Goal: Task Accomplishment & Management: Manage account settings

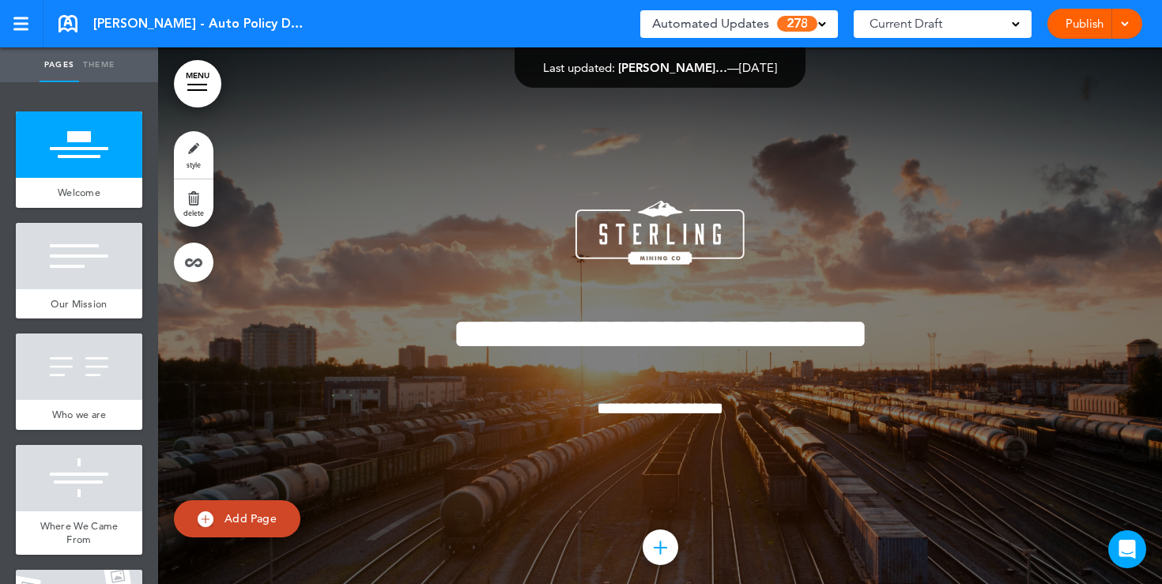
click at [1009, 27] on div "Current Draft" at bounding box center [942, 24] width 178 height 28
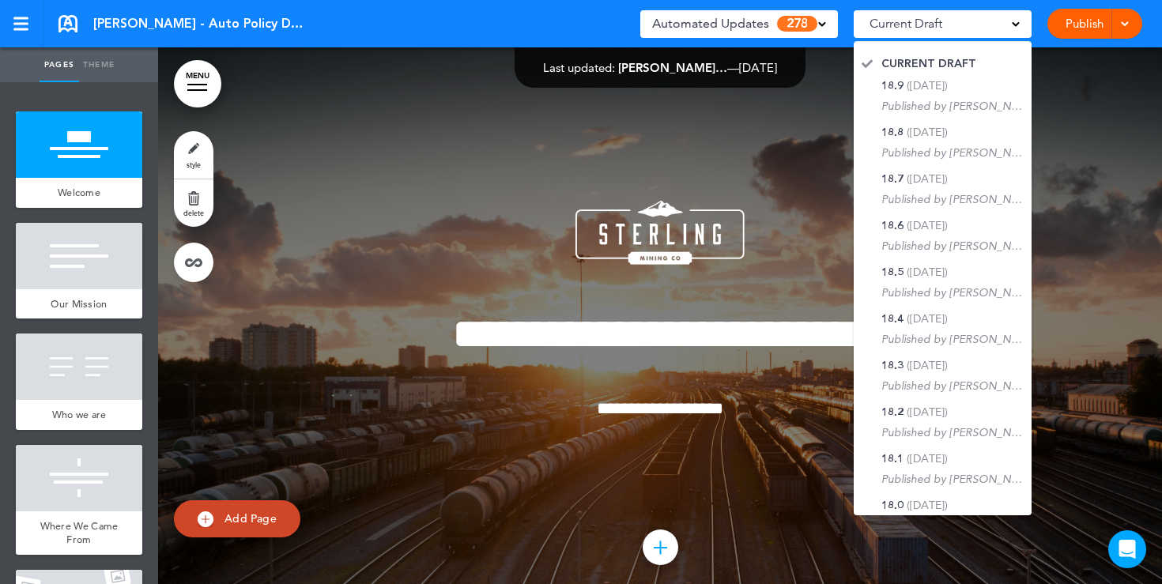
click at [1052, 133] on div at bounding box center [660, 331] width 1004 height 569
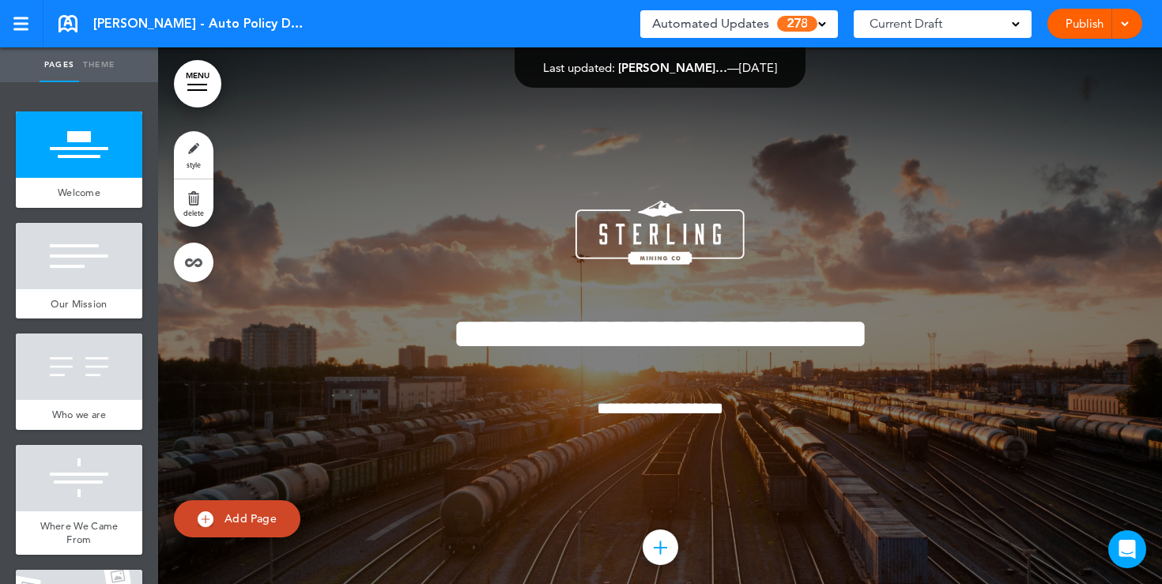
click at [819, 21] on span at bounding box center [822, 23] width 8 height 8
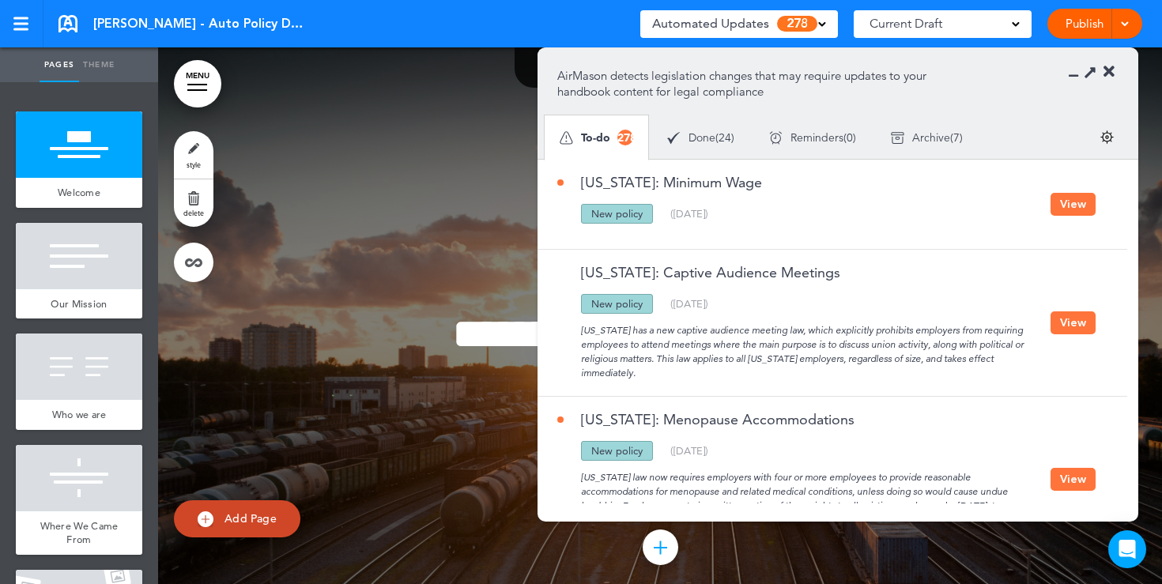
click at [1071, 326] on button "View" at bounding box center [1072, 322] width 45 height 23
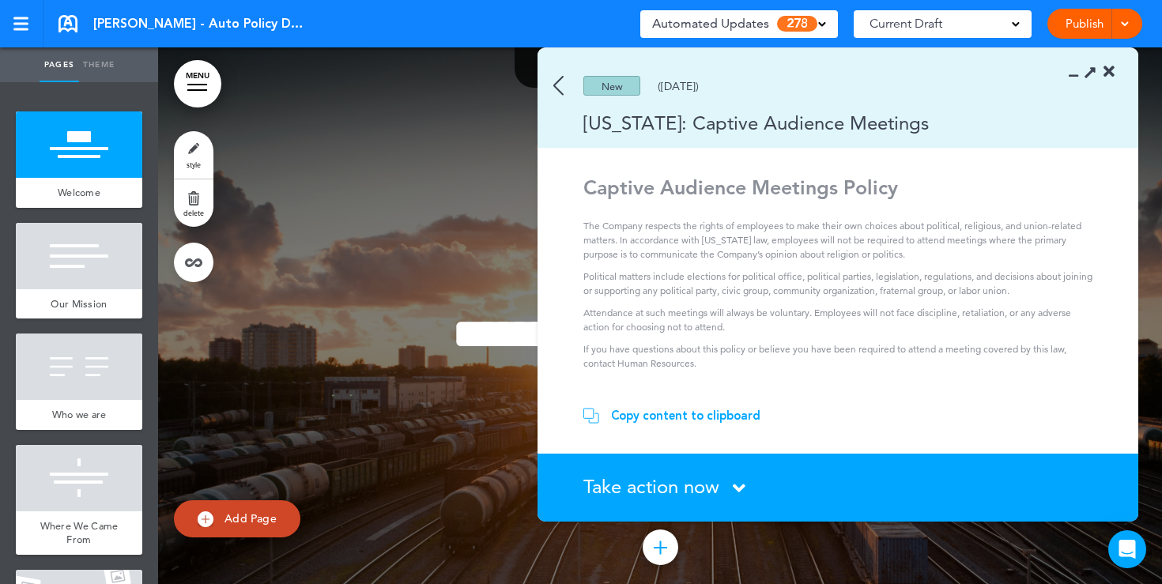
click at [555, 85] on img at bounding box center [558, 86] width 10 height 20
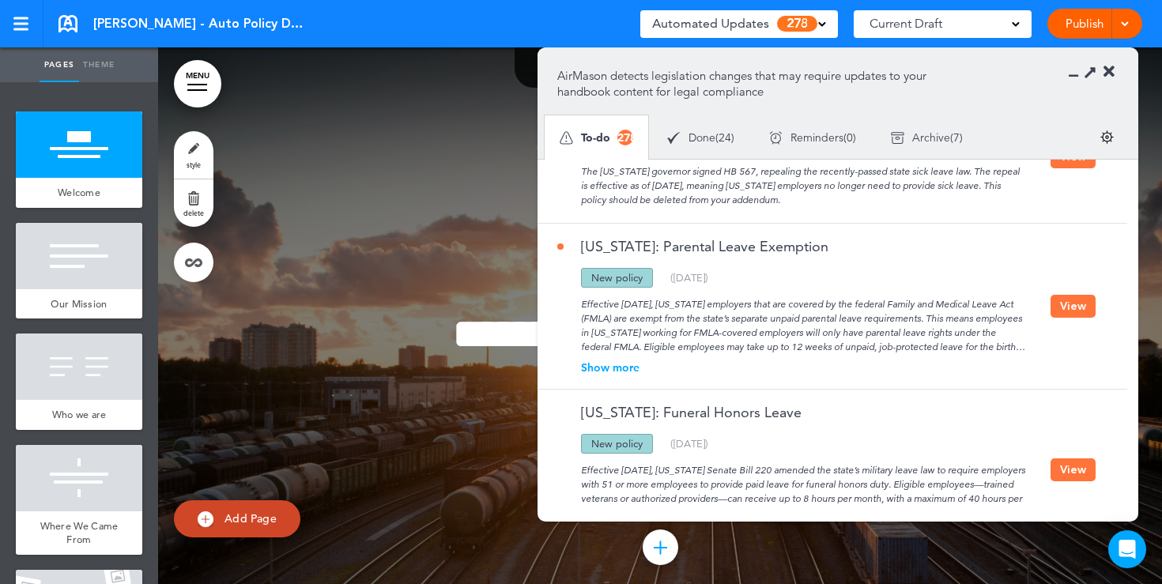
scroll to position [474, 0]
click at [1076, 304] on button "View" at bounding box center [1072, 303] width 45 height 23
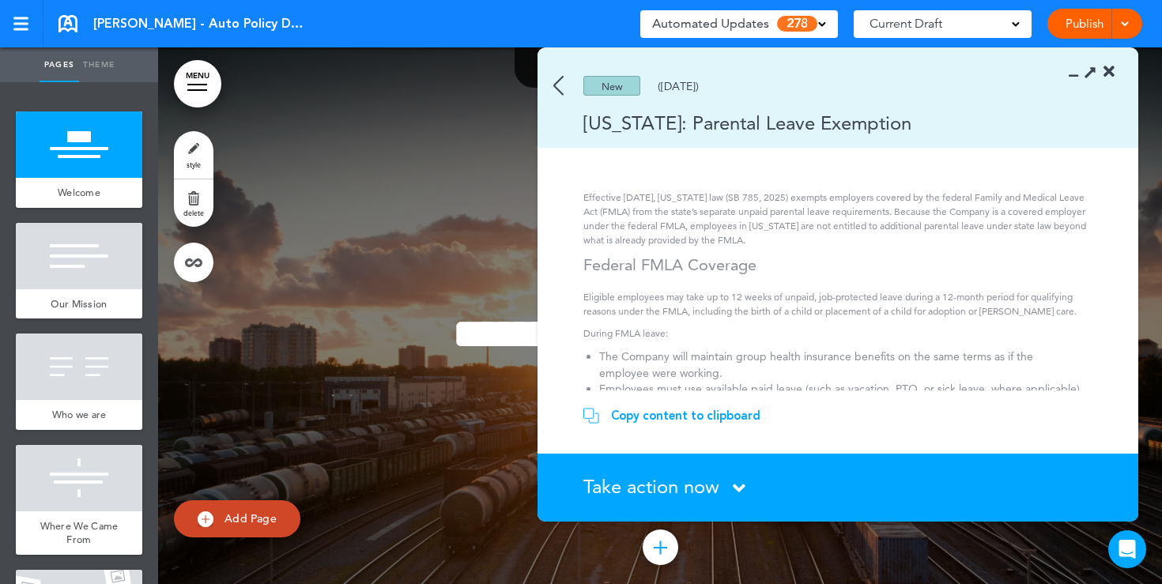
scroll to position [0, 0]
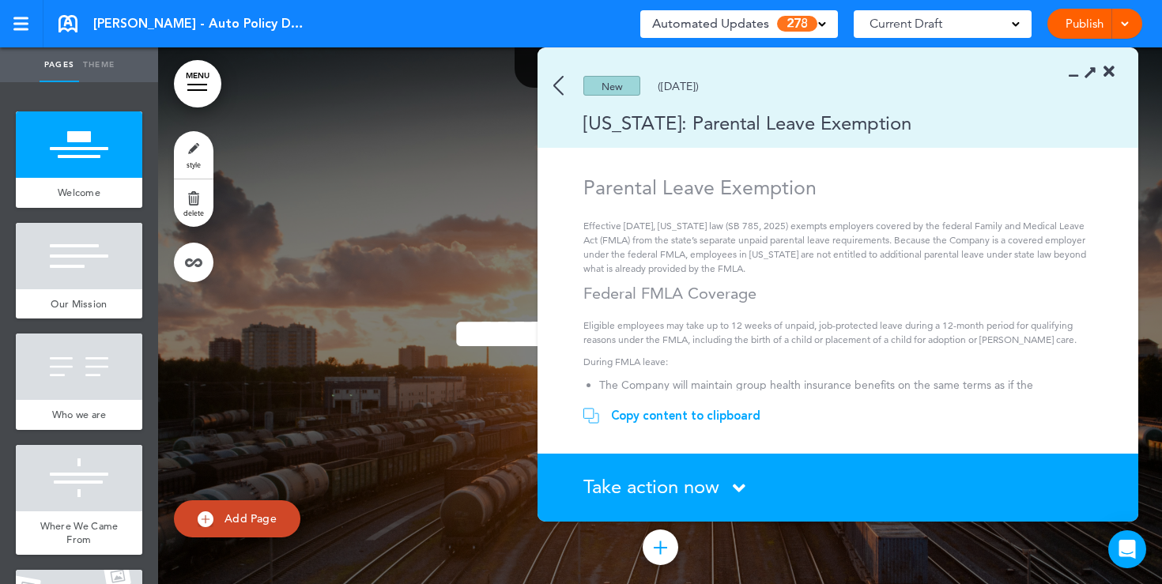
drag, startPoint x: 617, startPoint y: 222, endPoint x: 690, endPoint y: 222, distance: 72.7
click at [690, 222] on p "Effective [DATE], [US_STATE] law (SB 785, 2025) exempts employers covered by th…" at bounding box center [840, 247] width 514 height 57
drag, startPoint x: 698, startPoint y: 224, endPoint x: 640, endPoint y: 225, distance: 57.7
click at [643, 224] on p "Effective [DATE], [US_STATE] law (SB 785, 2025) exempts employers covered by th…" at bounding box center [840, 247] width 514 height 57
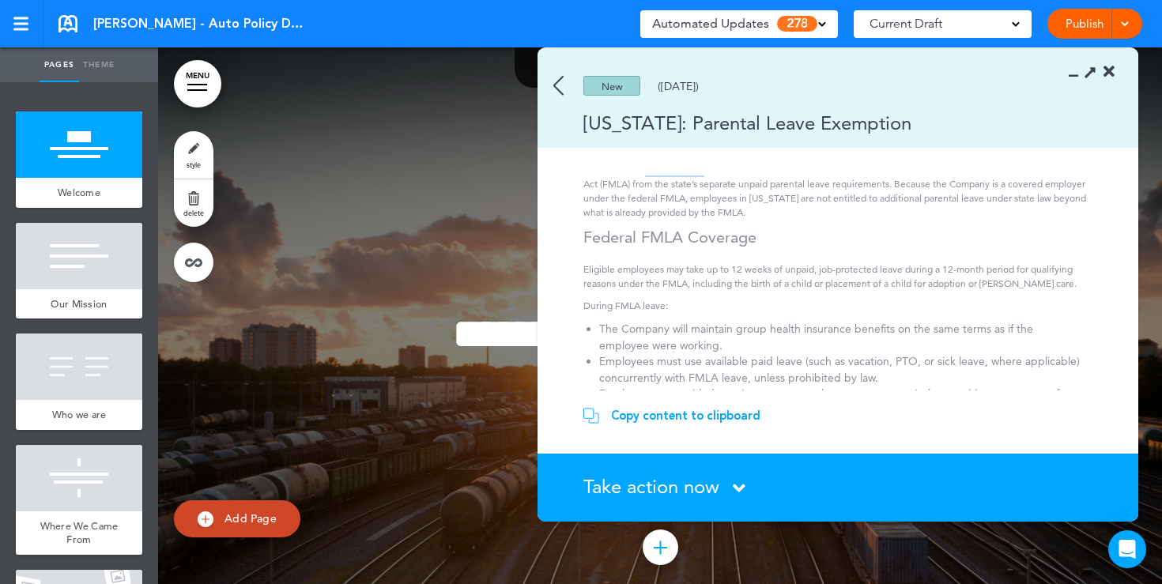
scroll to position [97, 0]
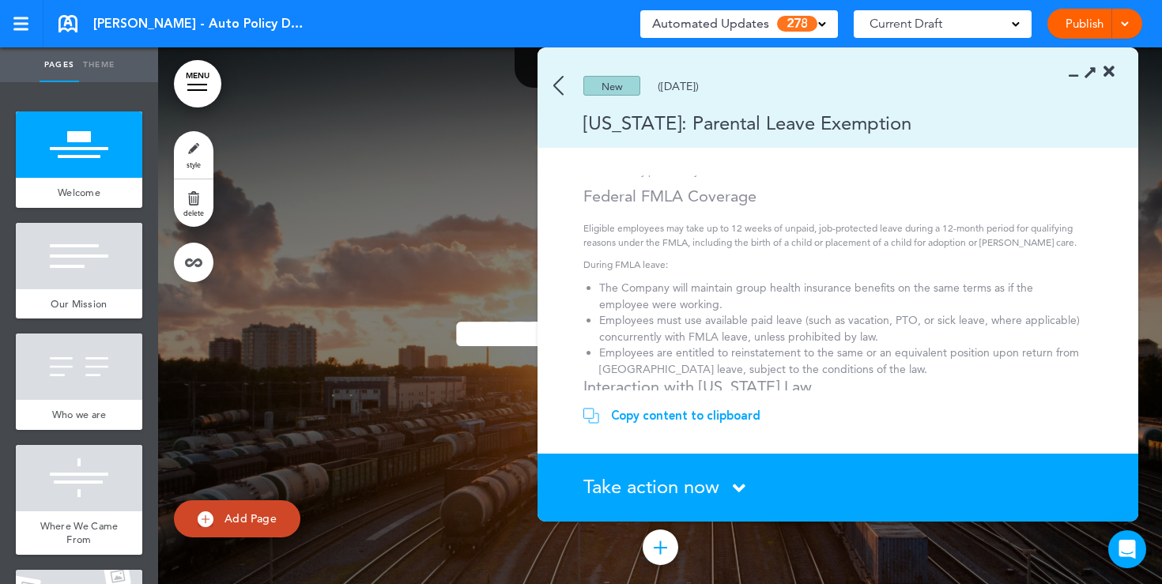
click at [1105, 73] on icon at bounding box center [1108, 72] width 11 height 16
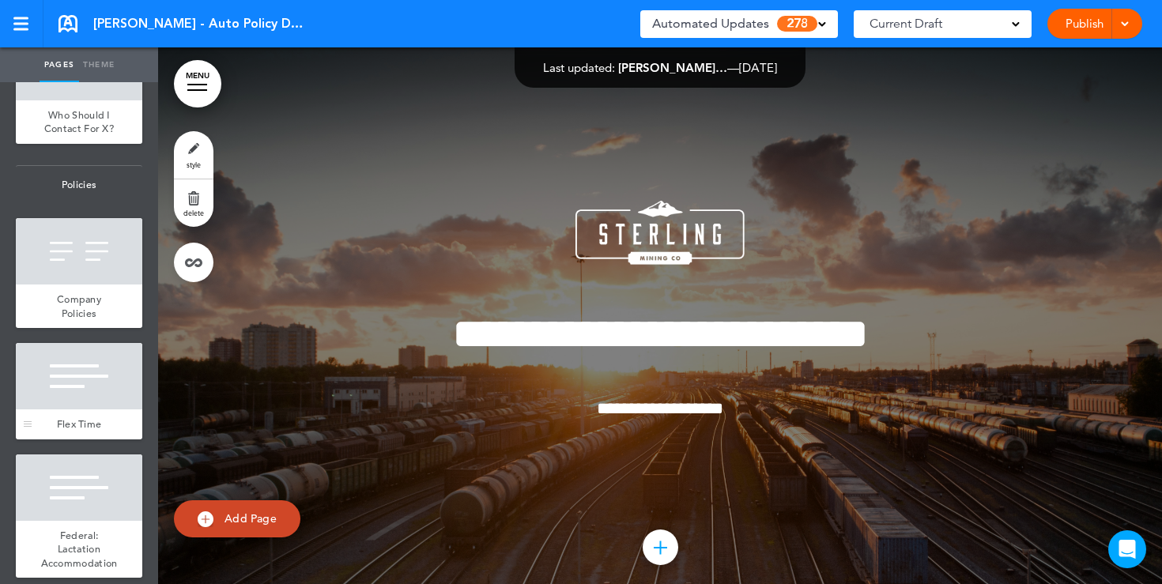
scroll to position [1319, 0]
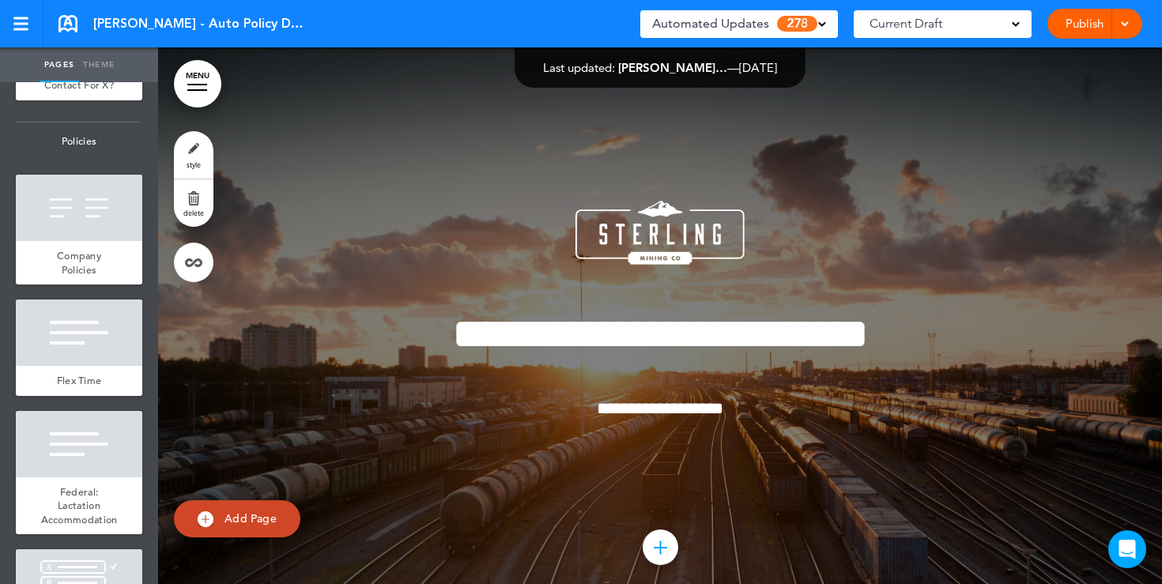
click at [66, 396] on ul "add page Welcome add page Our Mission add page Who we are Quiz" at bounding box center [79, 333] width 158 height 502
click at [85, 355] on div at bounding box center [79, 332] width 126 height 66
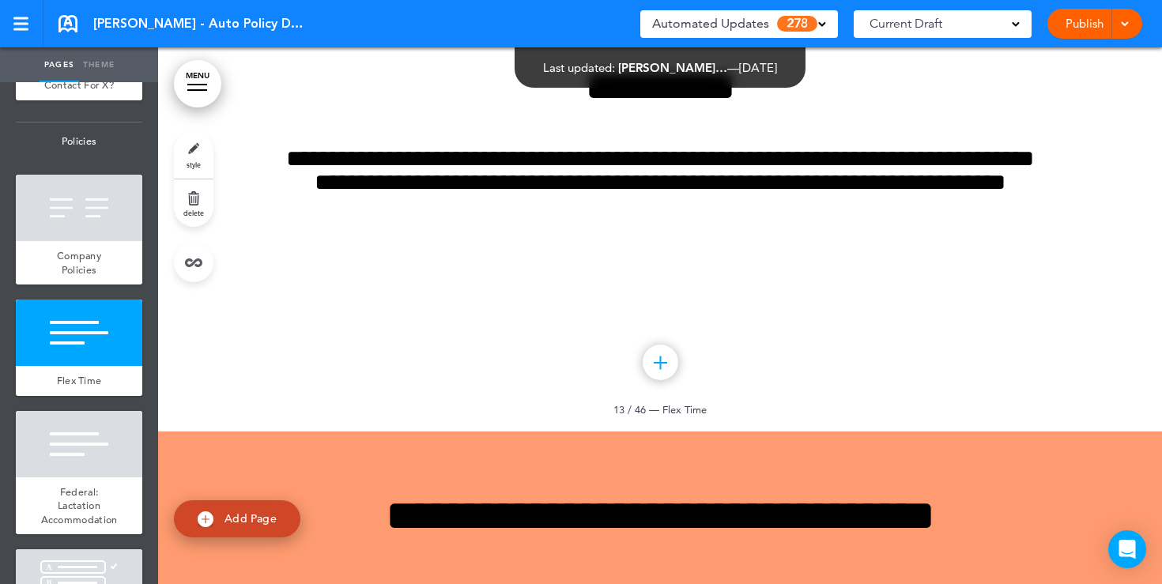
scroll to position [11123, 0]
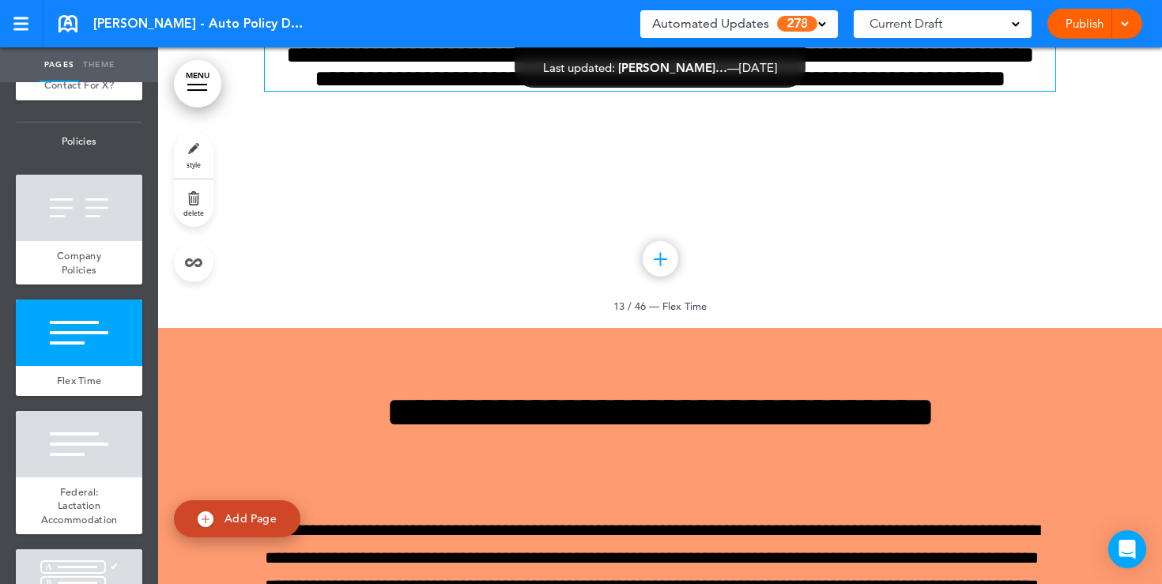
click at [699, 91] on h6 "**********" at bounding box center [660, 66] width 790 height 47
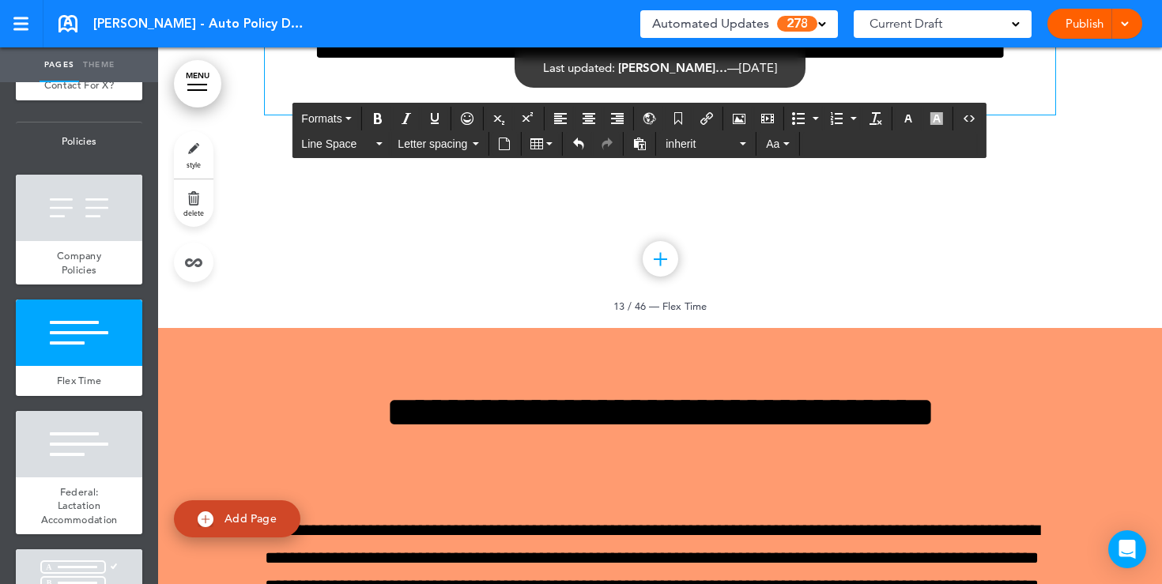
scroll to position [11096, 0]
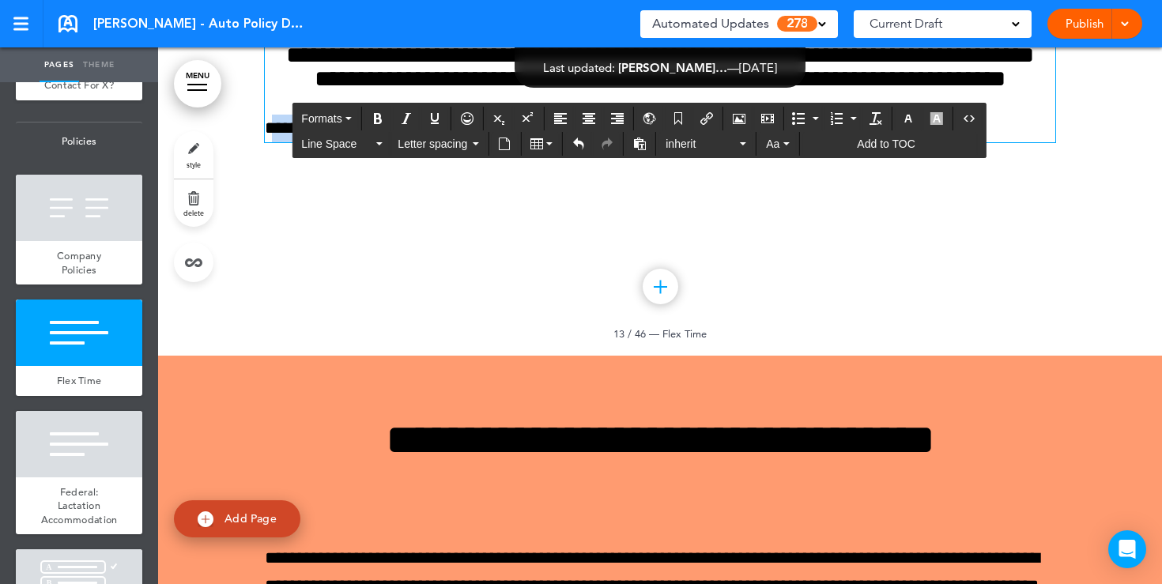
drag, startPoint x: 431, startPoint y: 427, endPoint x: 275, endPoint y: 427, distance: 155.7
click at [275, 142] on p "**********" at bounding box center [660, 129] width 790 height 28
drag, startPoint x: 269, startPoint y: 427, endPoint x: 447, endPoint y: 427, distance: 177.8
click at [447, 142] on p "**********" at bounding box center [660, 129] width 790 height 28
click at [590, 116] on icon "Align center" at bounding box center [588, 118] width 13 height 13
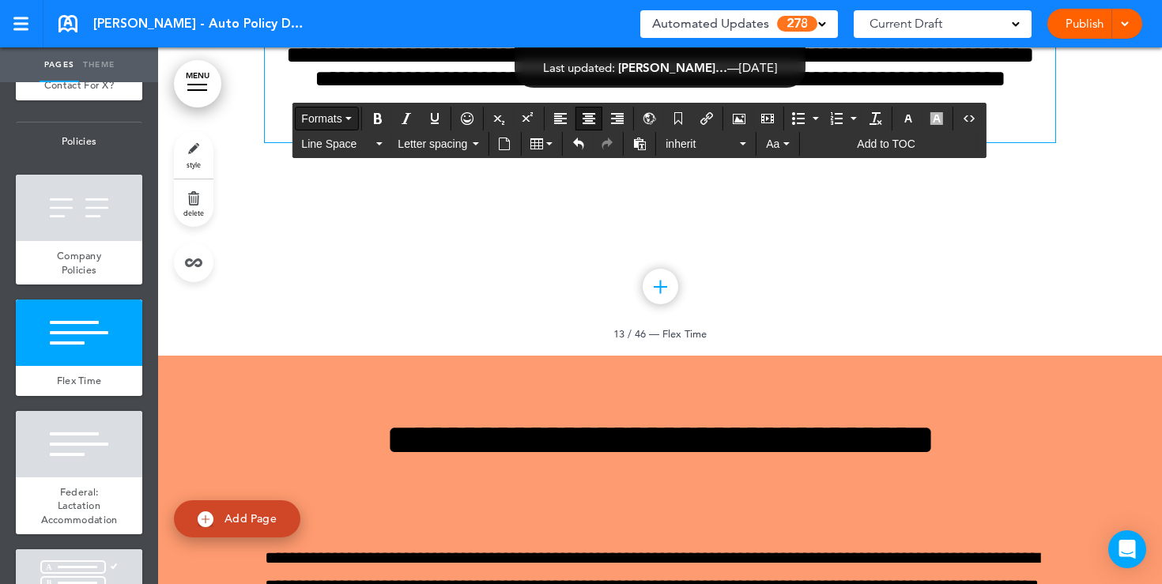
click at [348, 119] on icon "button" at bounding box center [348, 118] width 6 height 3
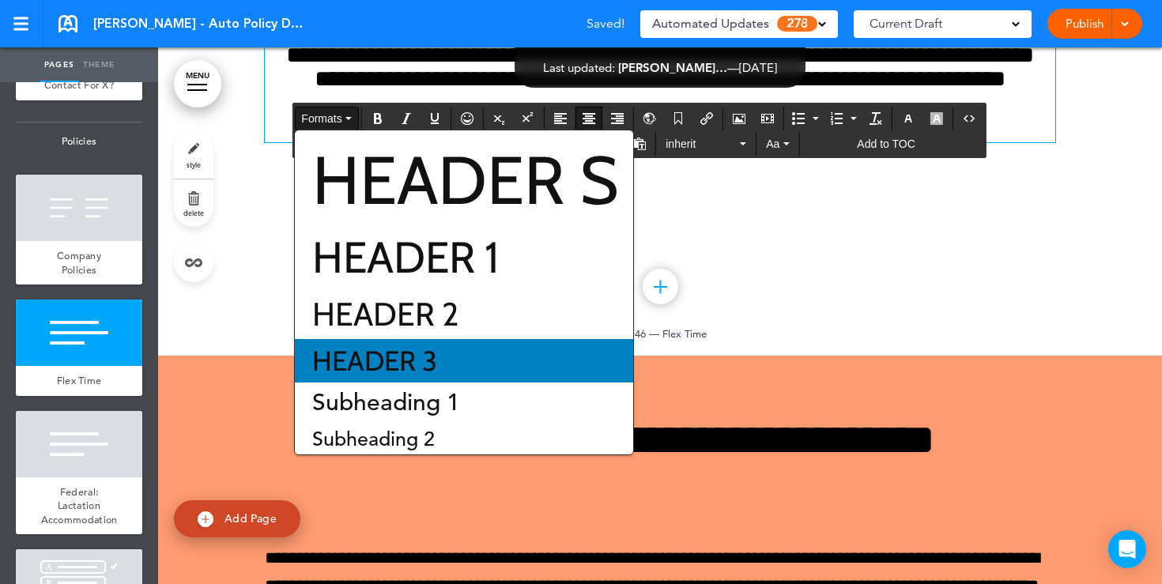
click at [352, 373] on span "Header 3" at bounding box center [375, 361] width 128 height 34
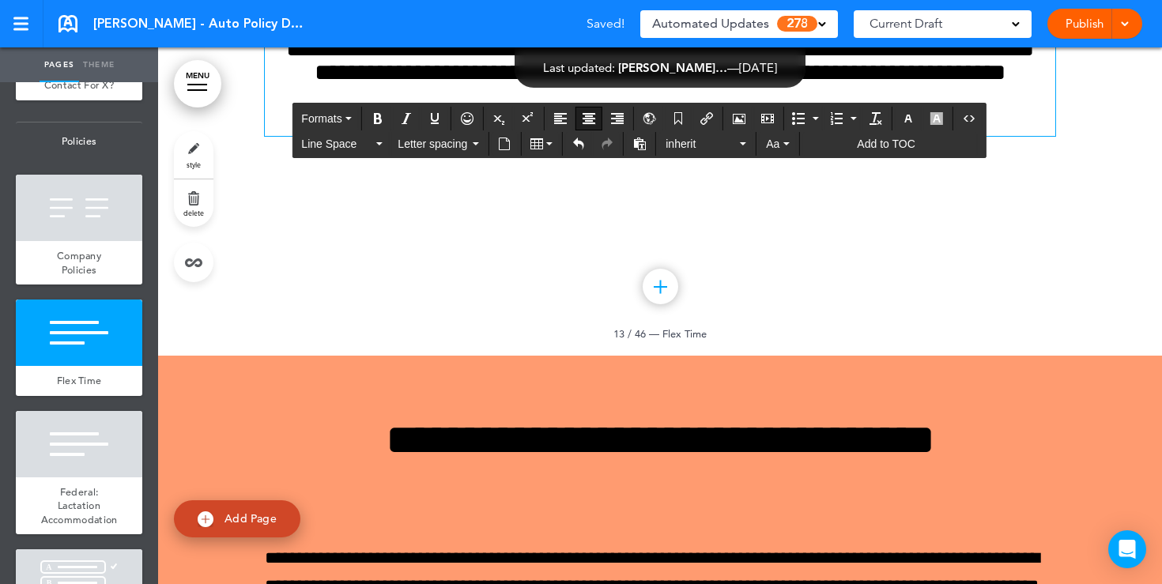
scroll to position [11090, 0]
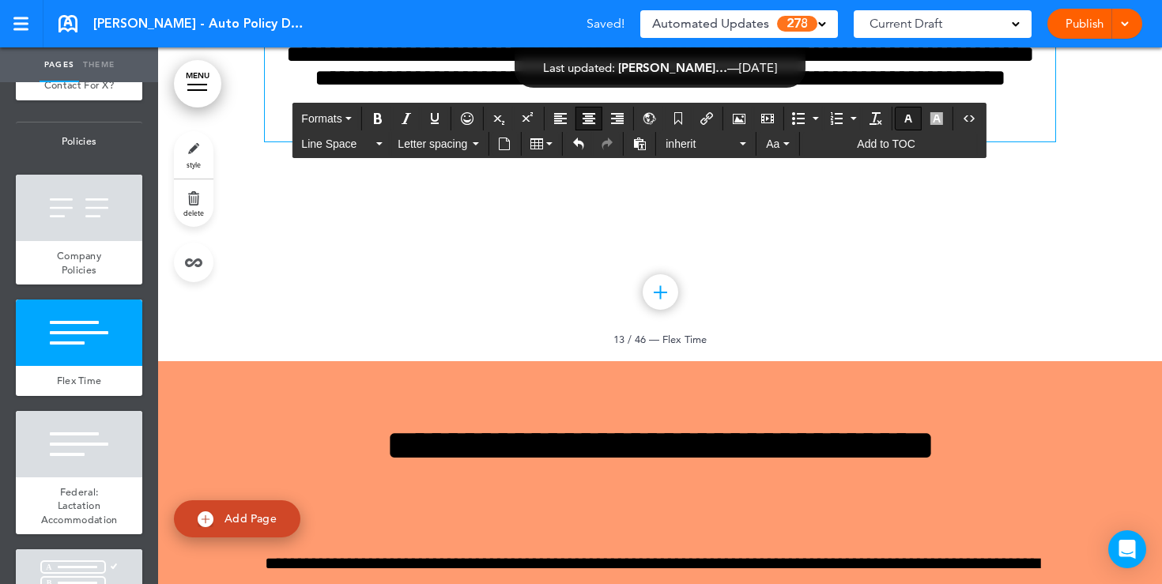
click at [905, 123] on icon "button" at bounding box center [908, 118] width 13 height 13
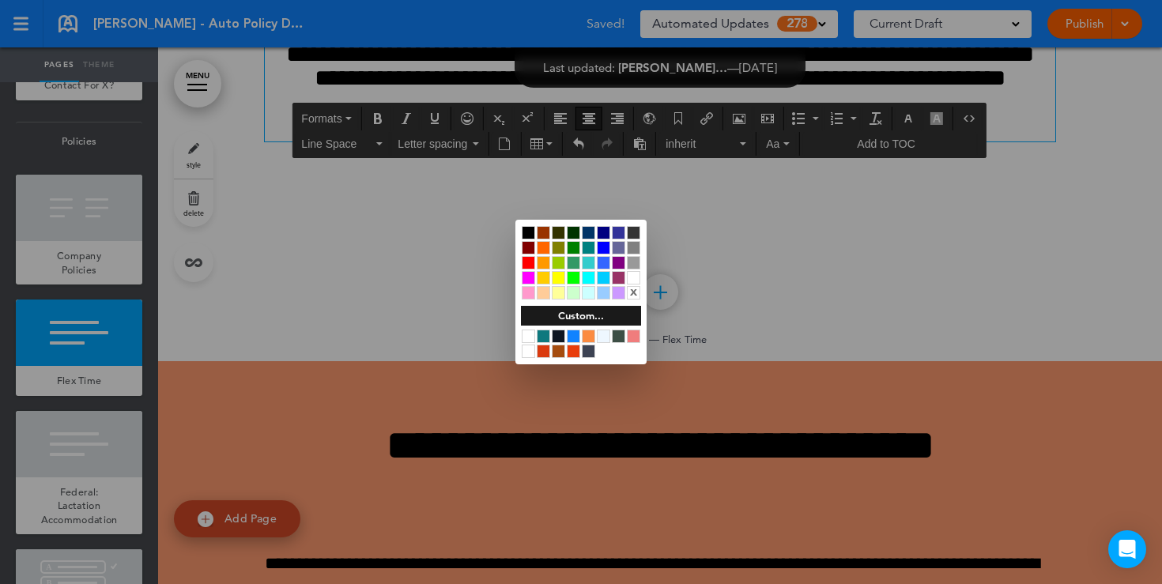
click at [524, 260] on div at bounding box center [528, 262] width 13 height 13
click at [763, 408] on div at bounding box center [581, 292] width 1162 height 584
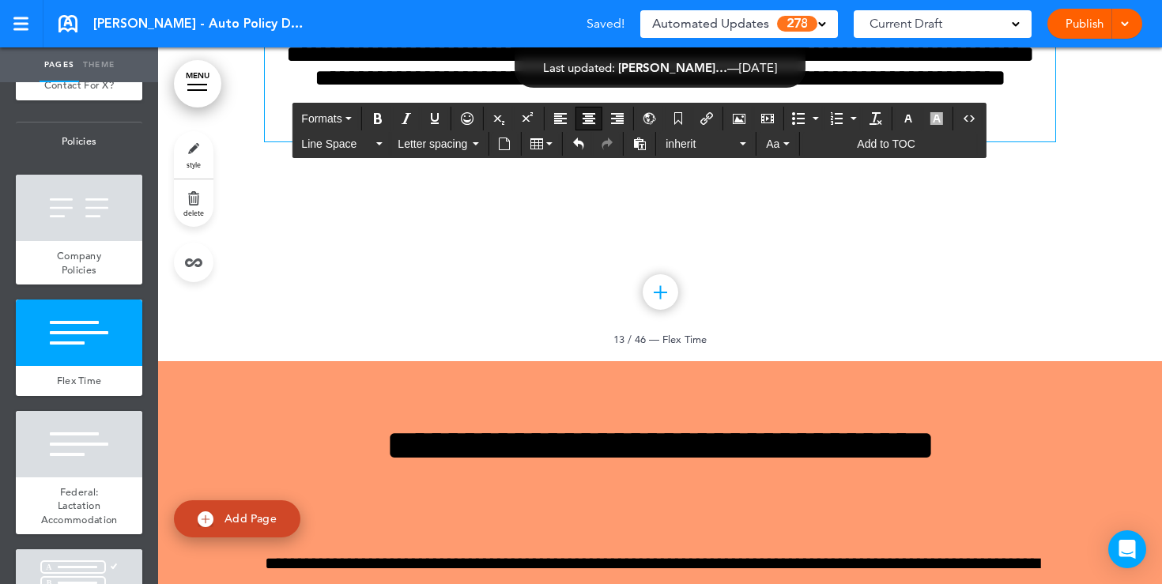
drag, startPoint x: 804, startPoint y: 421, endPoint x: 727, endPoint y: 424, distance: 77.5
click at [727, 141] on h4 "**********" at bounding box center [660, 128] width 790 height 28
click at [511, 142] on button "Insert document" at bounding box center [503, 144] width 25 height 22
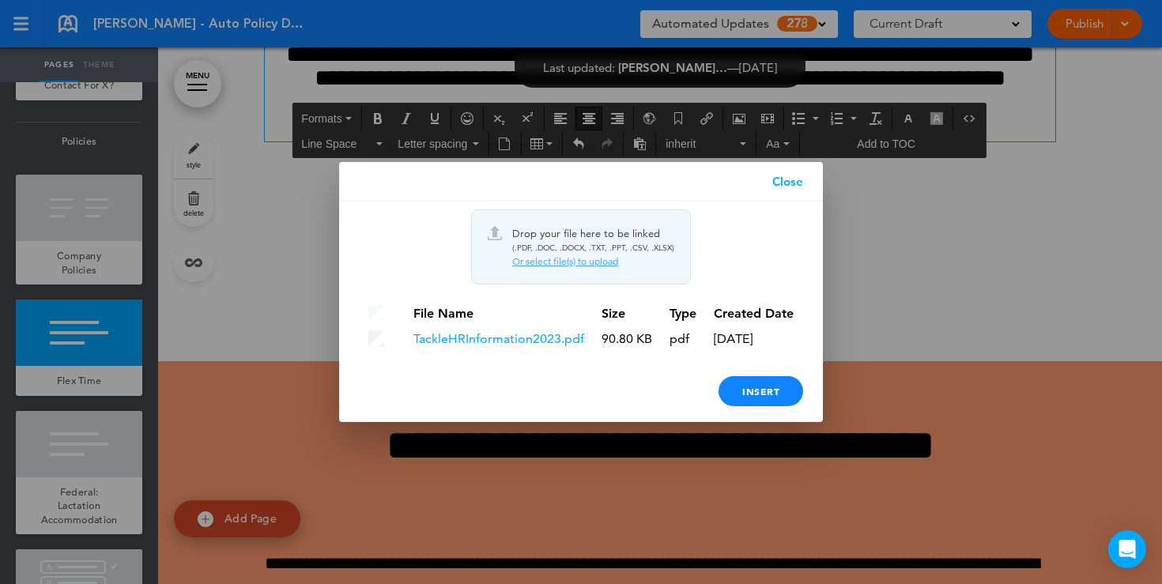
click at [781, 186] on link "Close" at bounding box center [787, 182] width 70 height 40
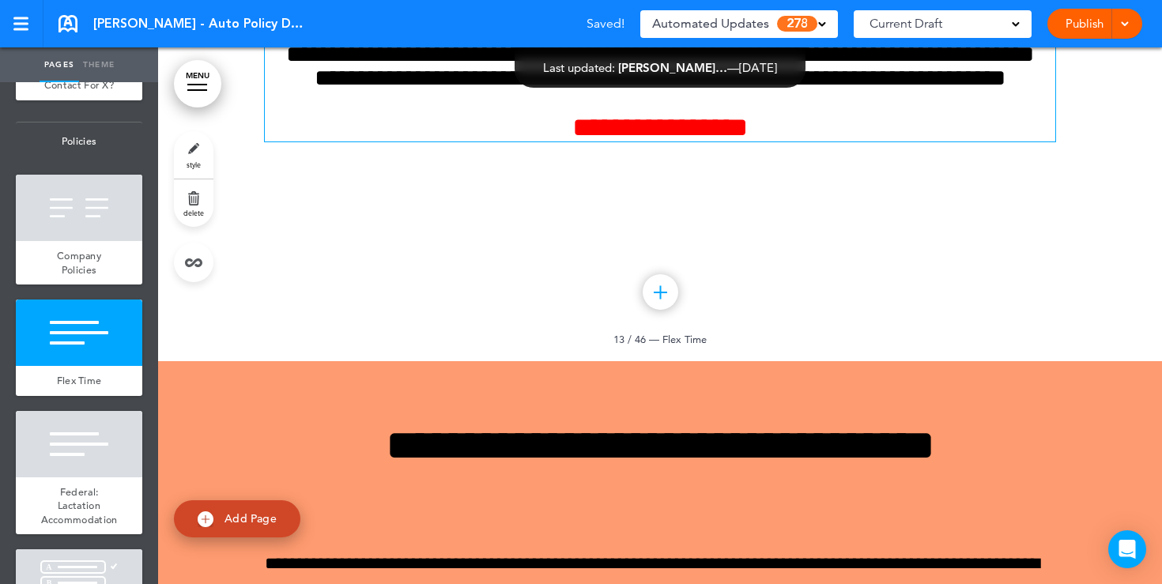
click at [732, 90] on h6 "**********" at bounding box center [660, 66] width 790 height 47
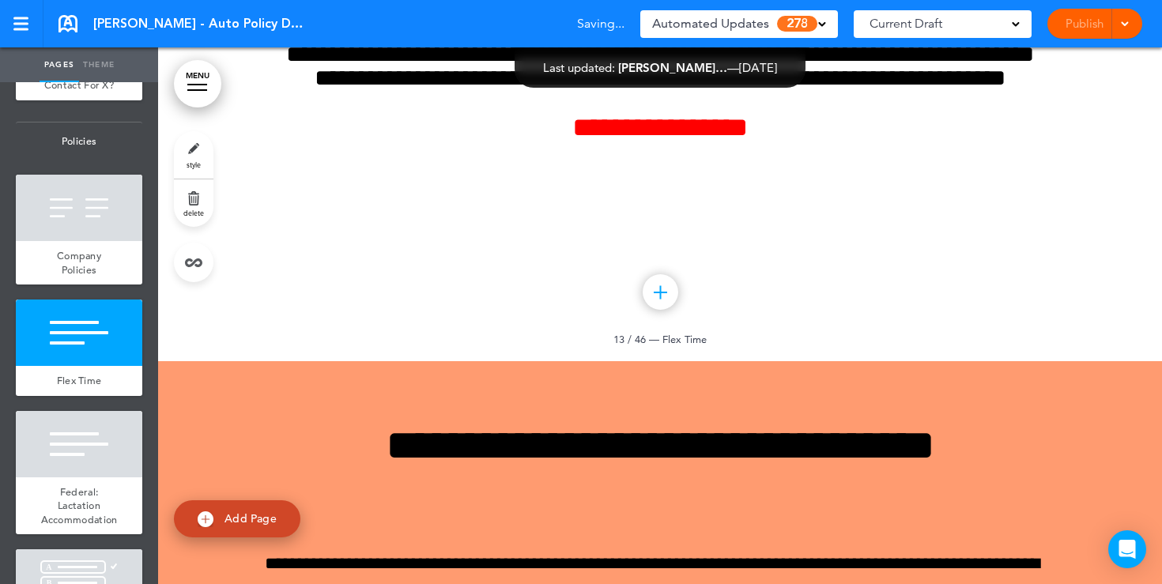
click at [197, 159] on link "style" at bounding box center [194, 154] width 40 height 47
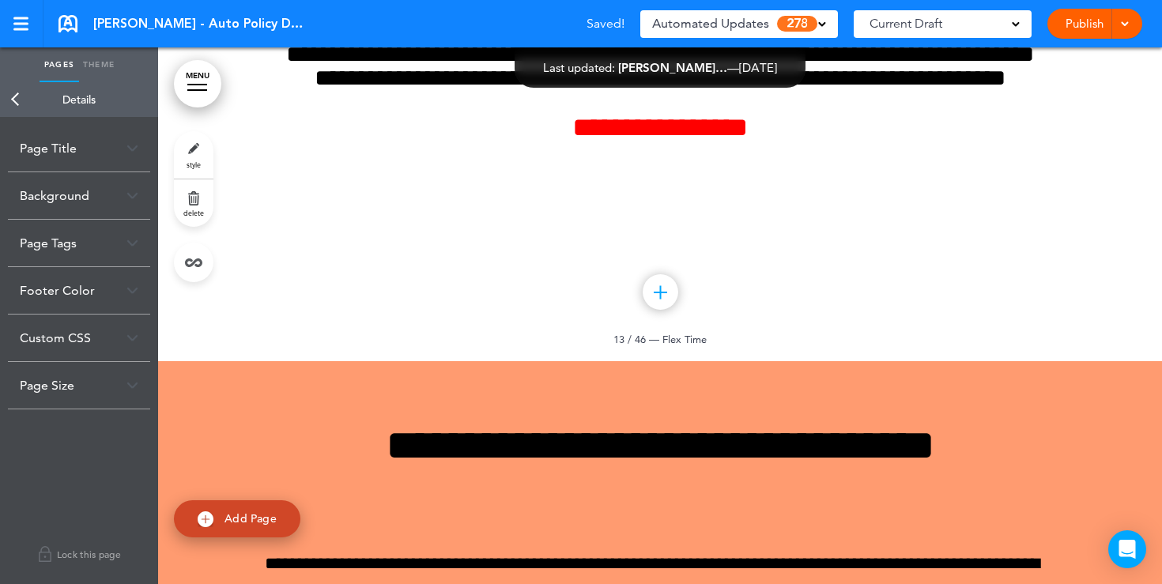
click at [120, 201] on div "Background" at bounding box center [79, 195] width 142 height 47
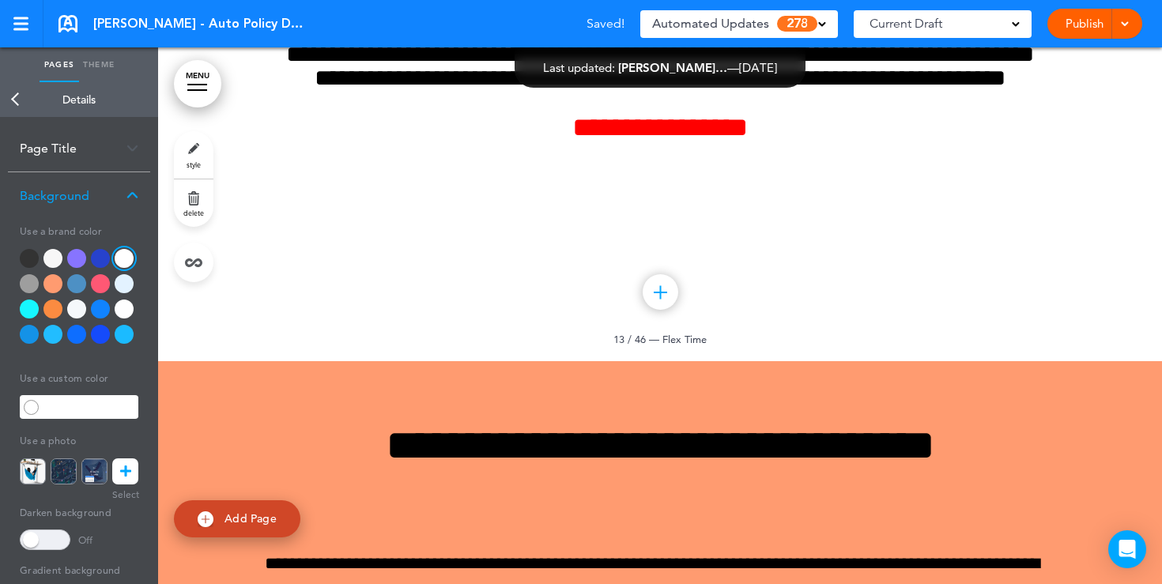
click at [47, 284] on div at bounding box center [52, 283] width 19 height 19
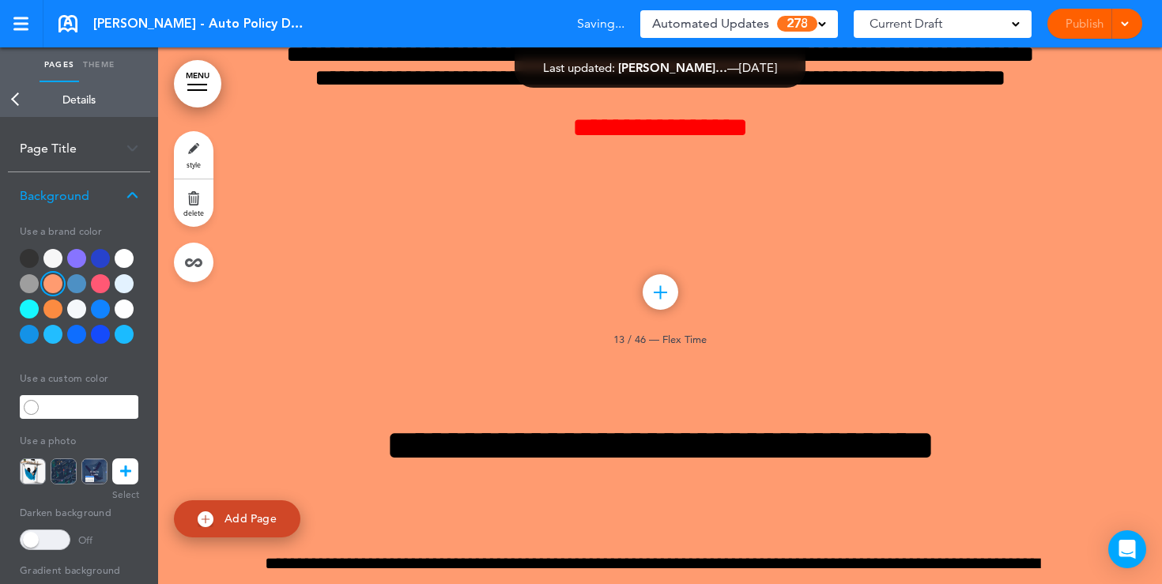
click at [22, 288] on div at bounding box center [29, 283] width 19 height 19
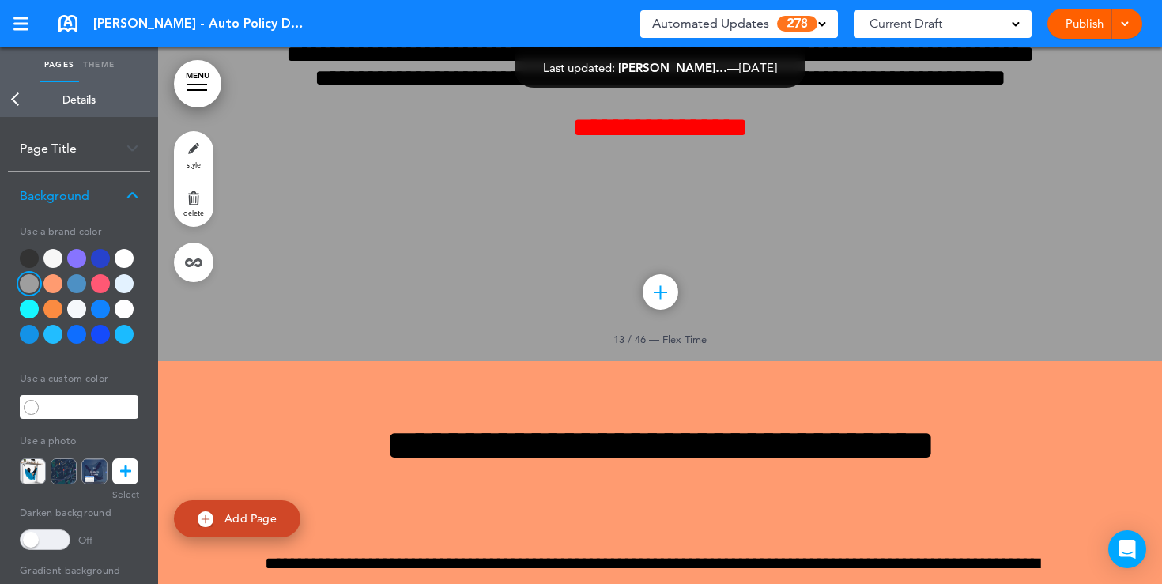
click at [50, 313] on div at bounding box center [52, 308] width 19 height 19
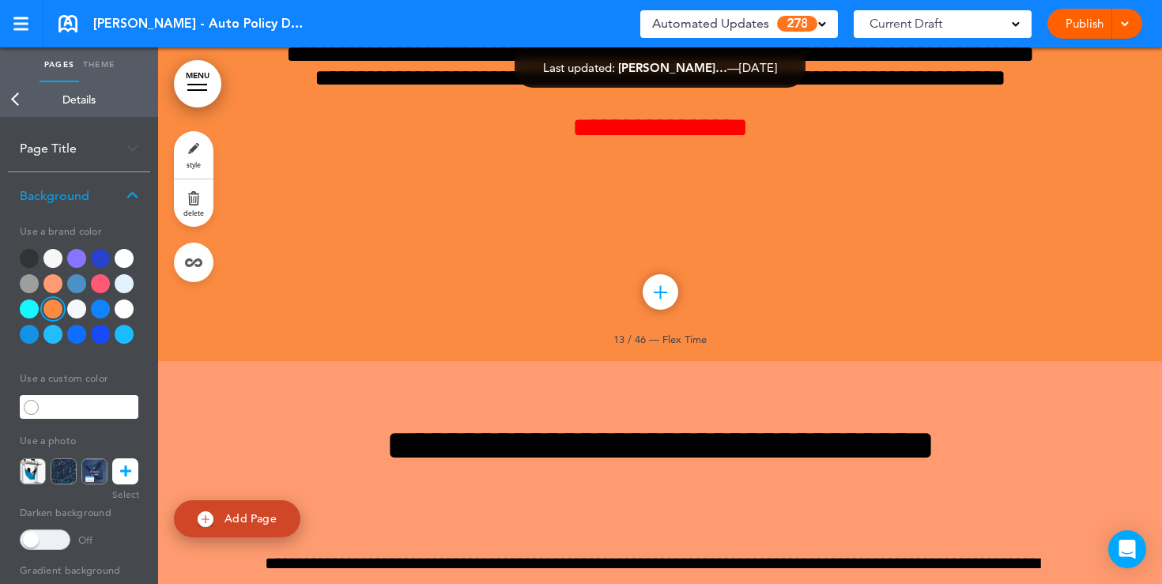
click at [125, 465] on icon at bounding box center [125, 471] width 11 height 26
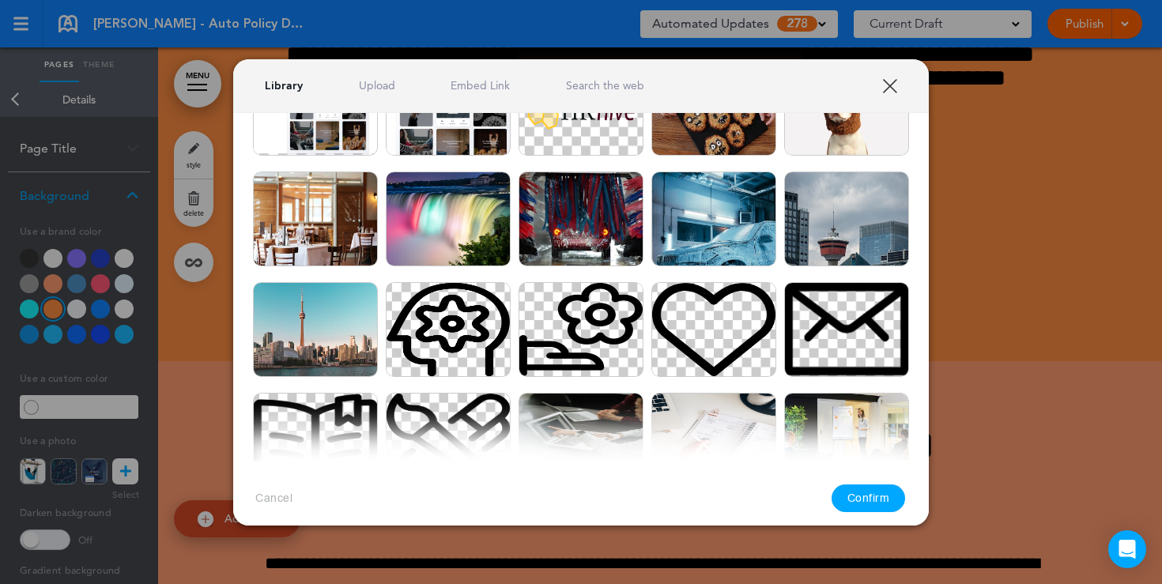
scroll to position [230, 0]
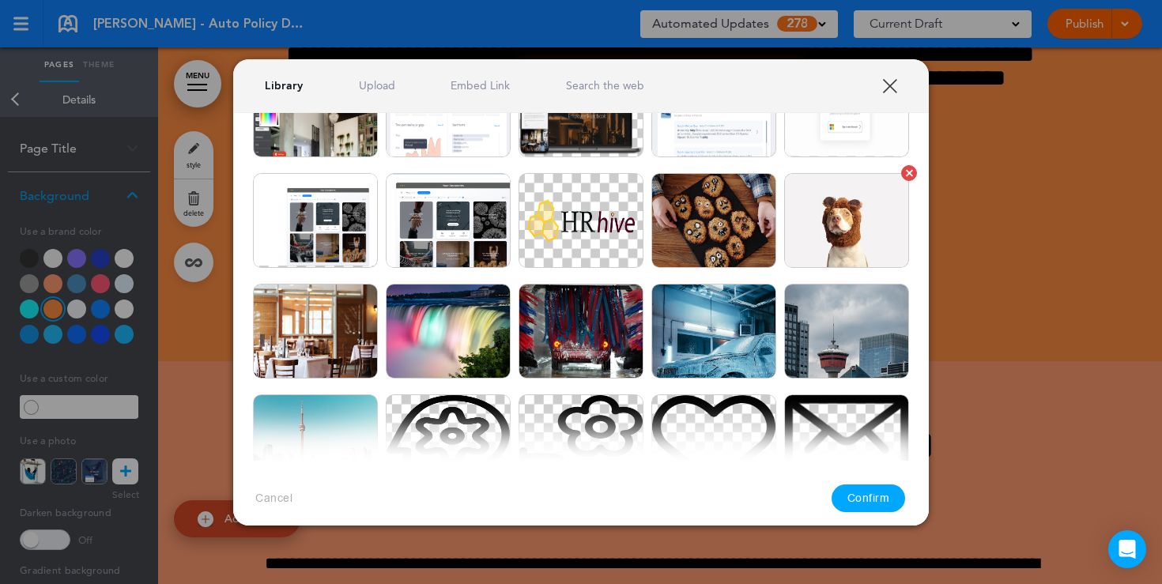
click at [900, 241] on img at bounding box center [846, 220] width 125 height 95
click at [862, 502] on button "Confirm" at bounding box center [868, 498] width 74 height 28
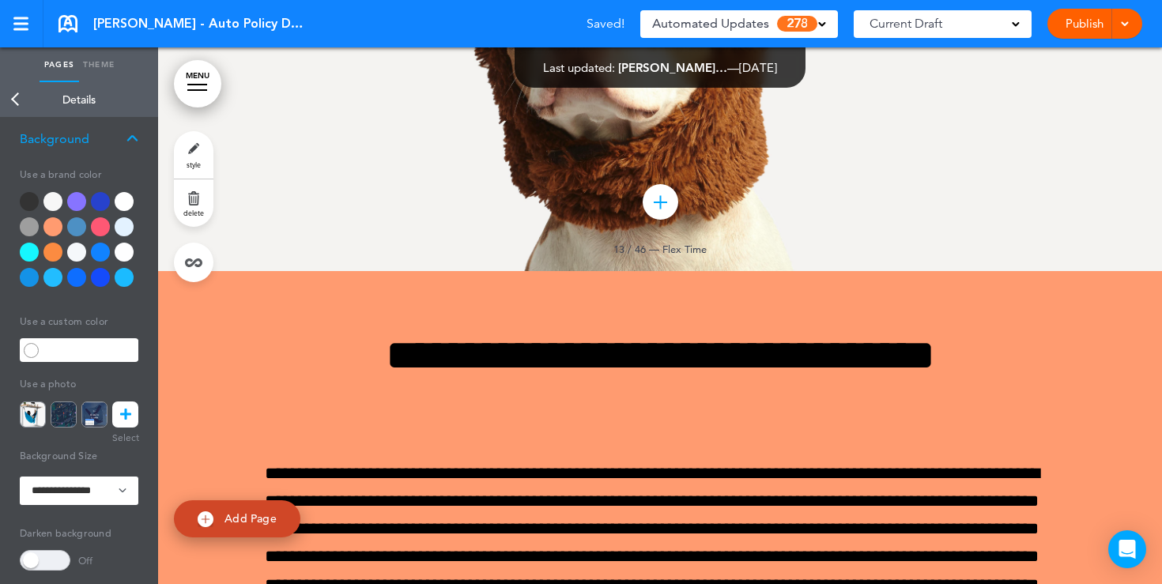
scroll to position [80, 0]
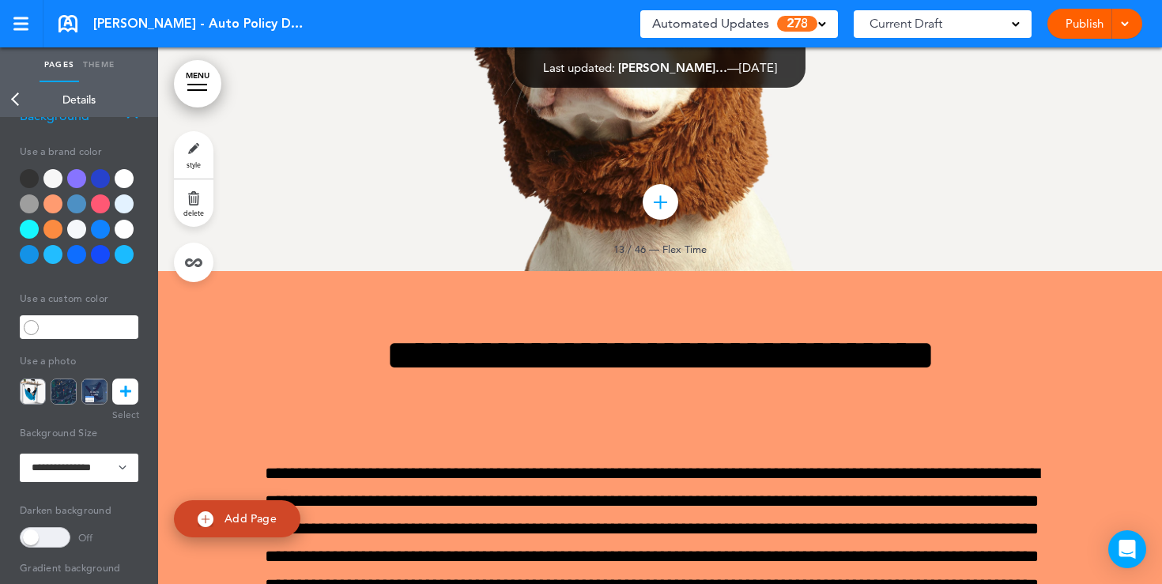
click at [45, 532] on span at bounding box center [45, 537] width 51 height 21
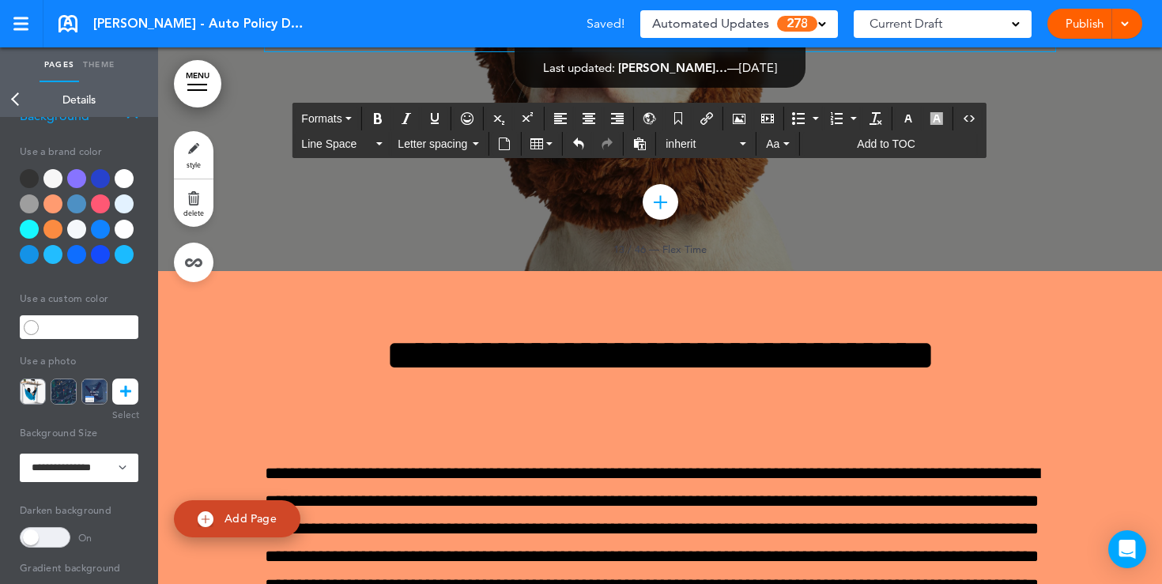
drag, startPoint x: 811, startPoint y: 339, endPoint x: 548, endPoint y: 185, distance: 304.9
click at [911, 119] on icon "button" at bounding box center [908, 118] width 13 height 13
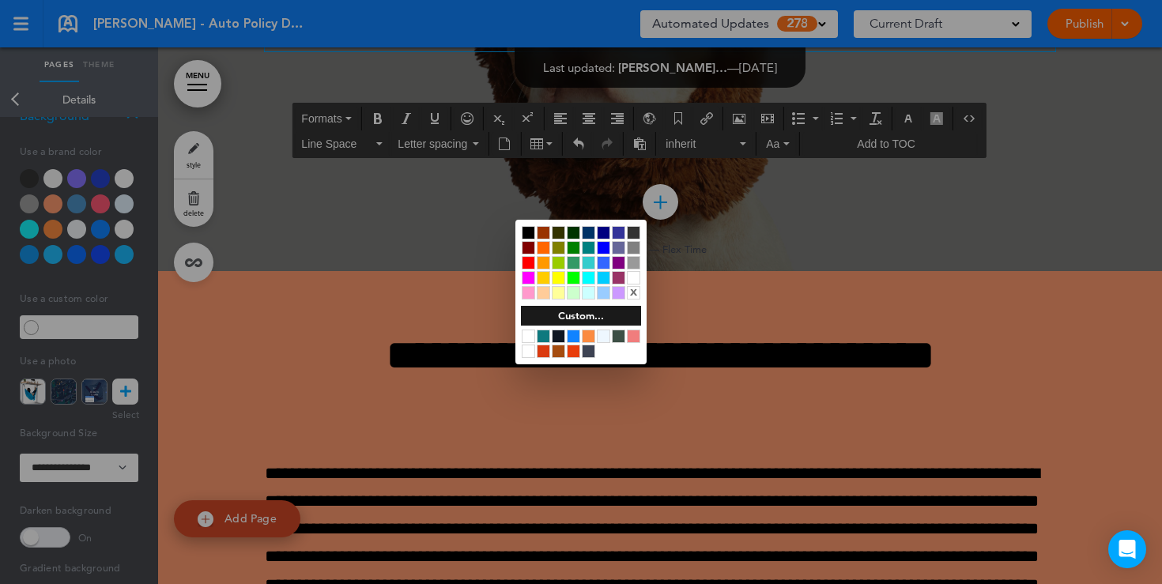
click at [635, 279] on div at bounding box center [633, 277] width 13 height 13
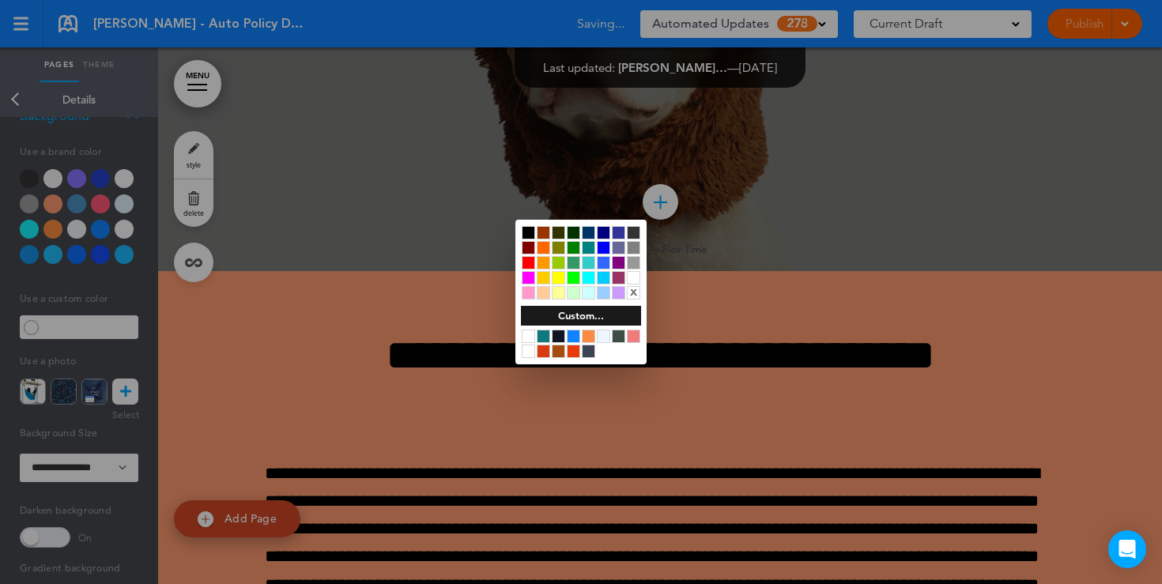
click at [800, 415] on div at bounding box center [581, 292] width 1162 height 584
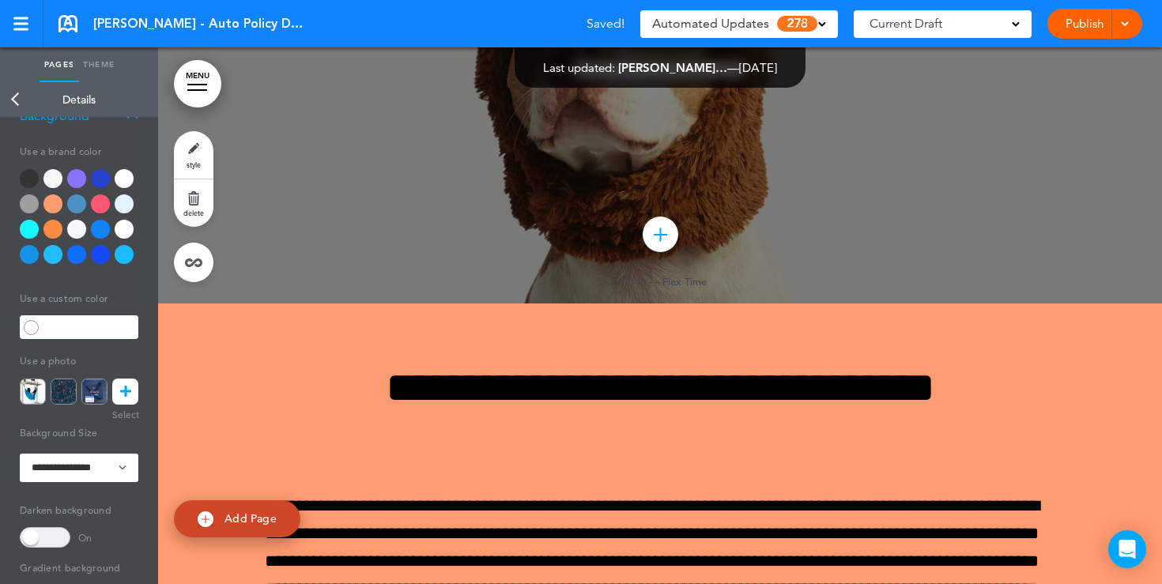
scroll to position [11149, 0]
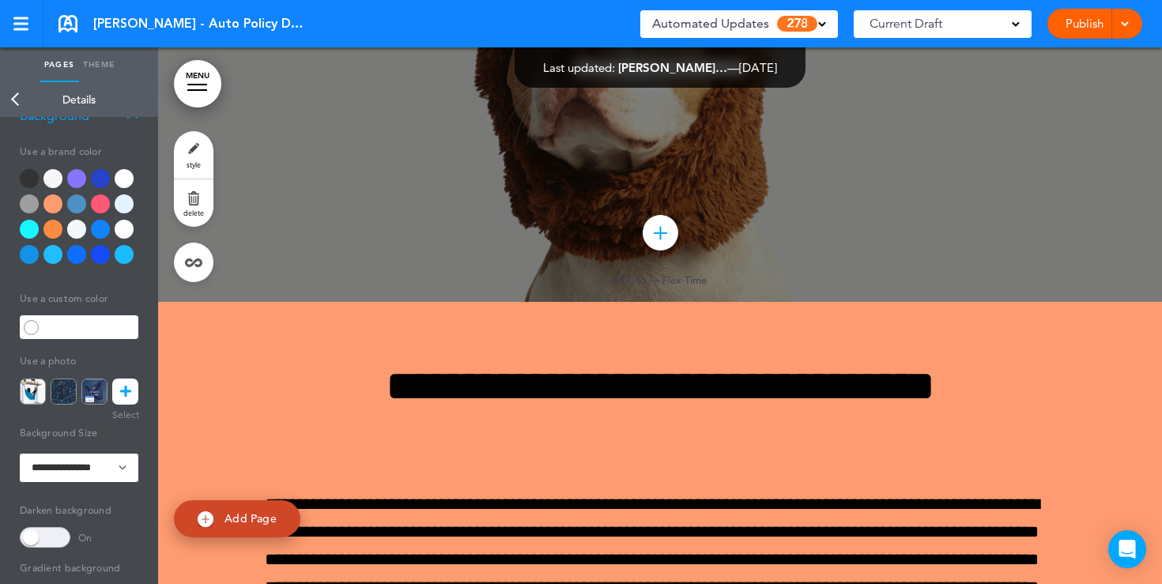
click at [1083, 28] on link "Publish" at bounding box center [1084, 24] width 50 height 30
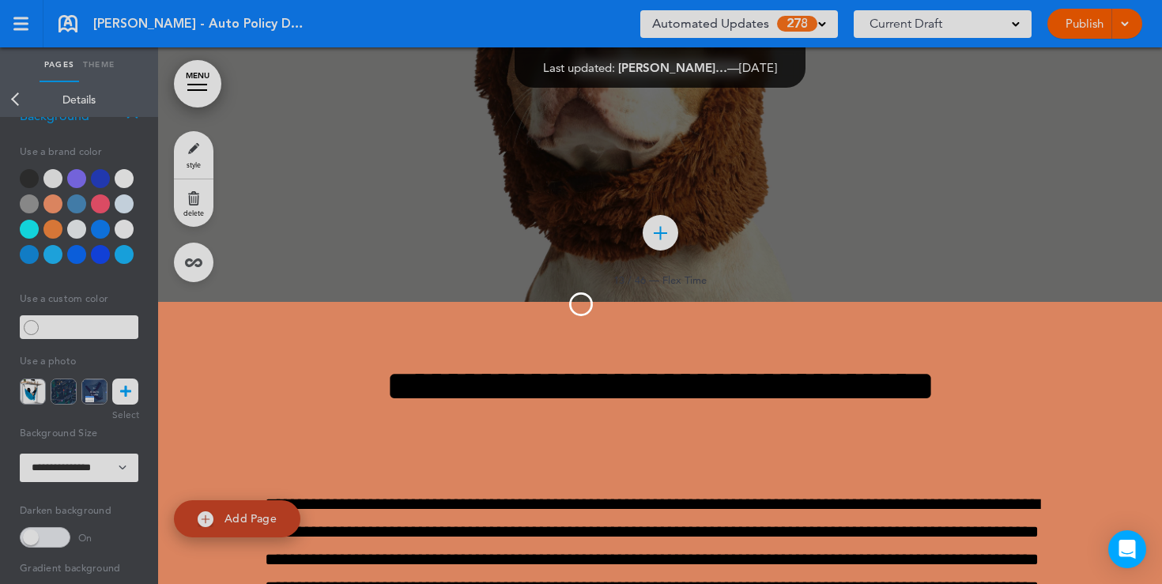
scroll to position [0, 0]
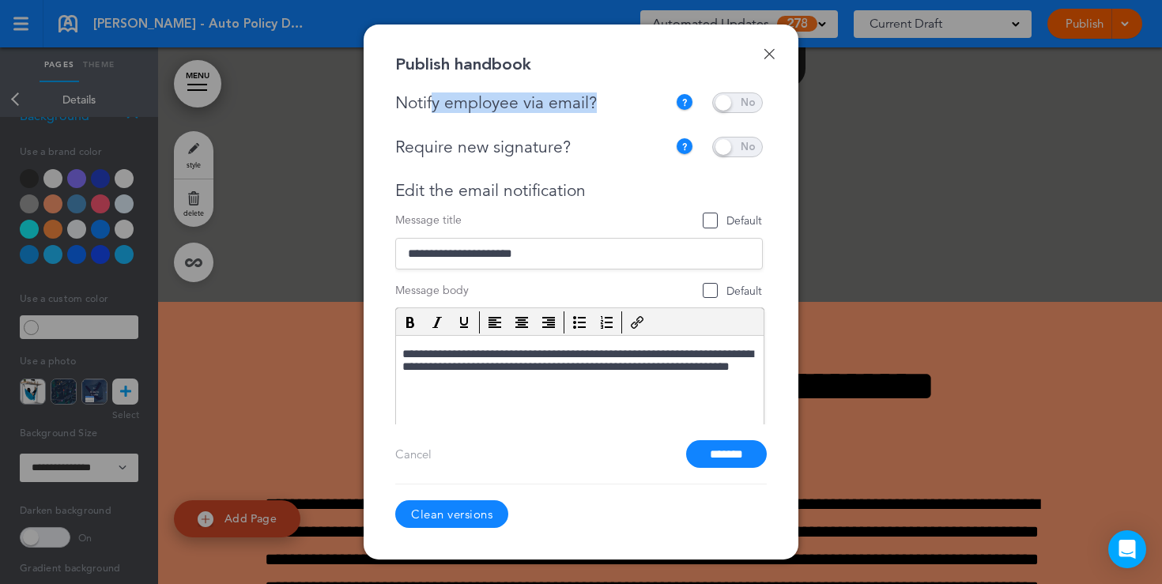
drag, startPoint x: 601, startPoint y: 109, endPoint x: 432, endPoint y: 105, distance: 169.1
click at [432, 105] on div "Notify employee via email?" at bounding box center [535, 103] width 280 height 20
click at [729, 102] on span at bounding box center [737, 102] width 51 height 21
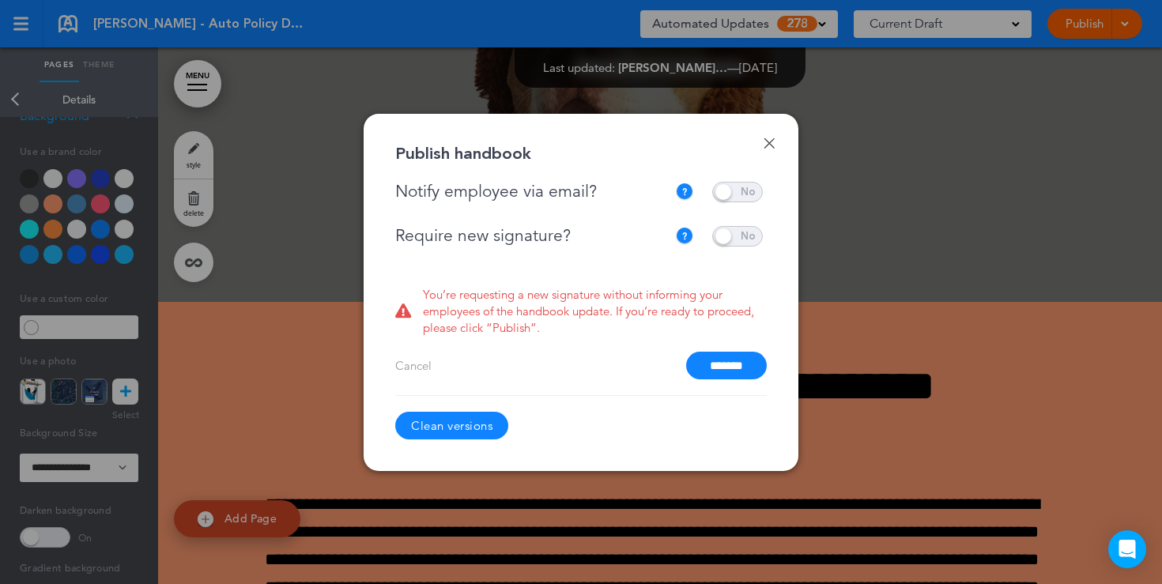
click at [727, 192] on span at bounding box center [737, 192] width 51 height 21
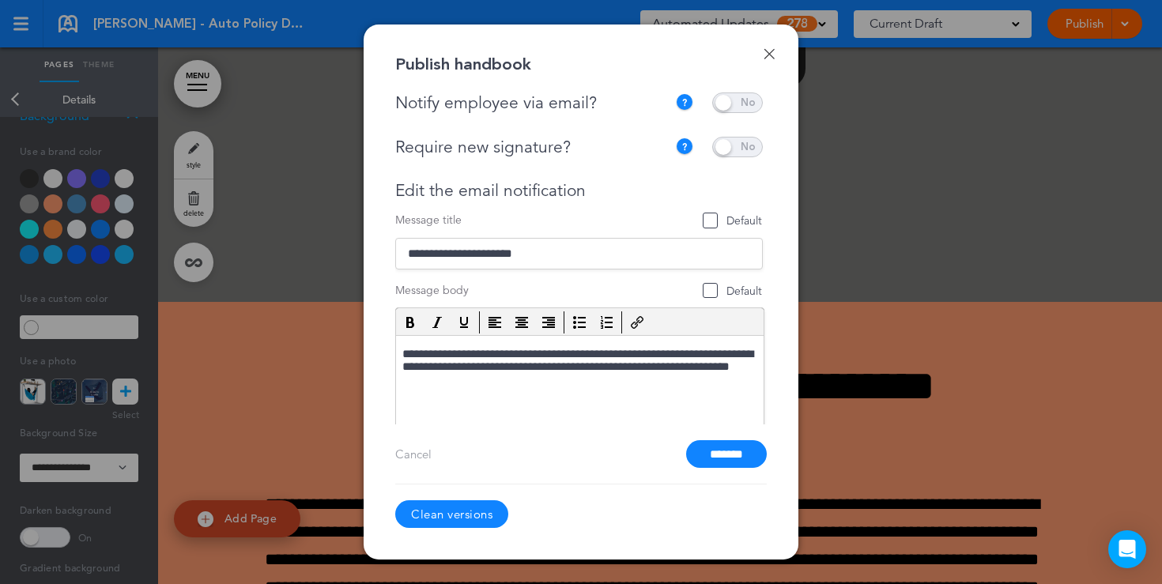
click at [734, 150] on span at bounding box center [737, 147] width 51 height 21
click at [729, 149] on span at bounding box center [737, 147] width 51 height 21
drag, startPoint x: 582, startPoint y: 200, endPoint x: 487, endPoint y: 198, distance: 95.6
click at [486, 198] on div "Edit the email notification" at bounding box center [578, 191] width 367 height 20
click at [603, 190] on div "Edit the email notification" at bounding box center [578, 191] width 367 height 20
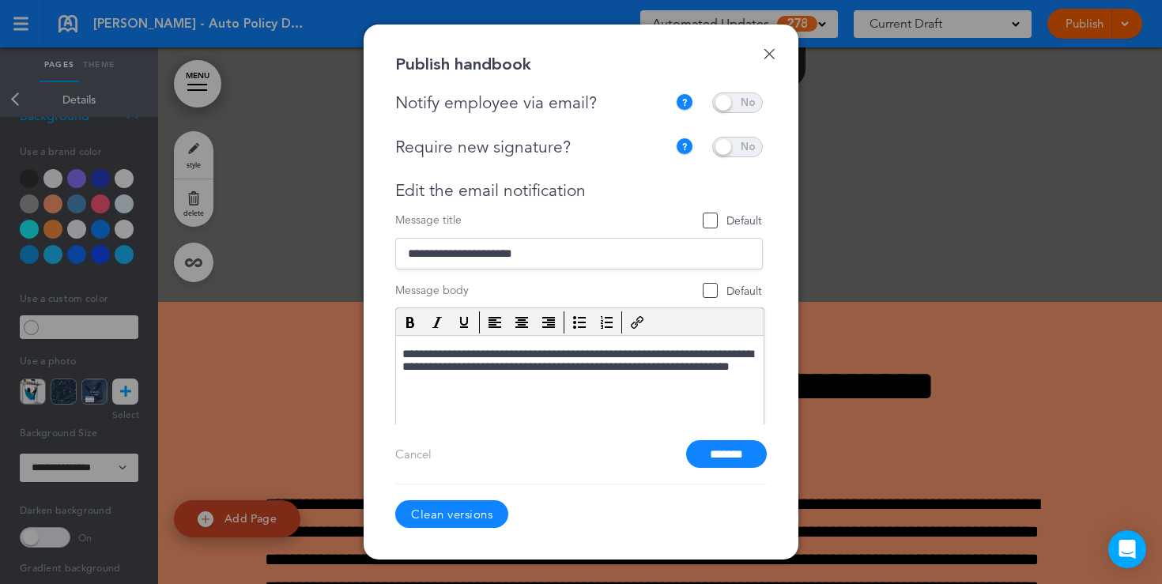
click at [720, 453] on input "*******" at bounding box center [726, 454] width 81 height 28
